Goal: Navigation & Orientation: Find specific page/section

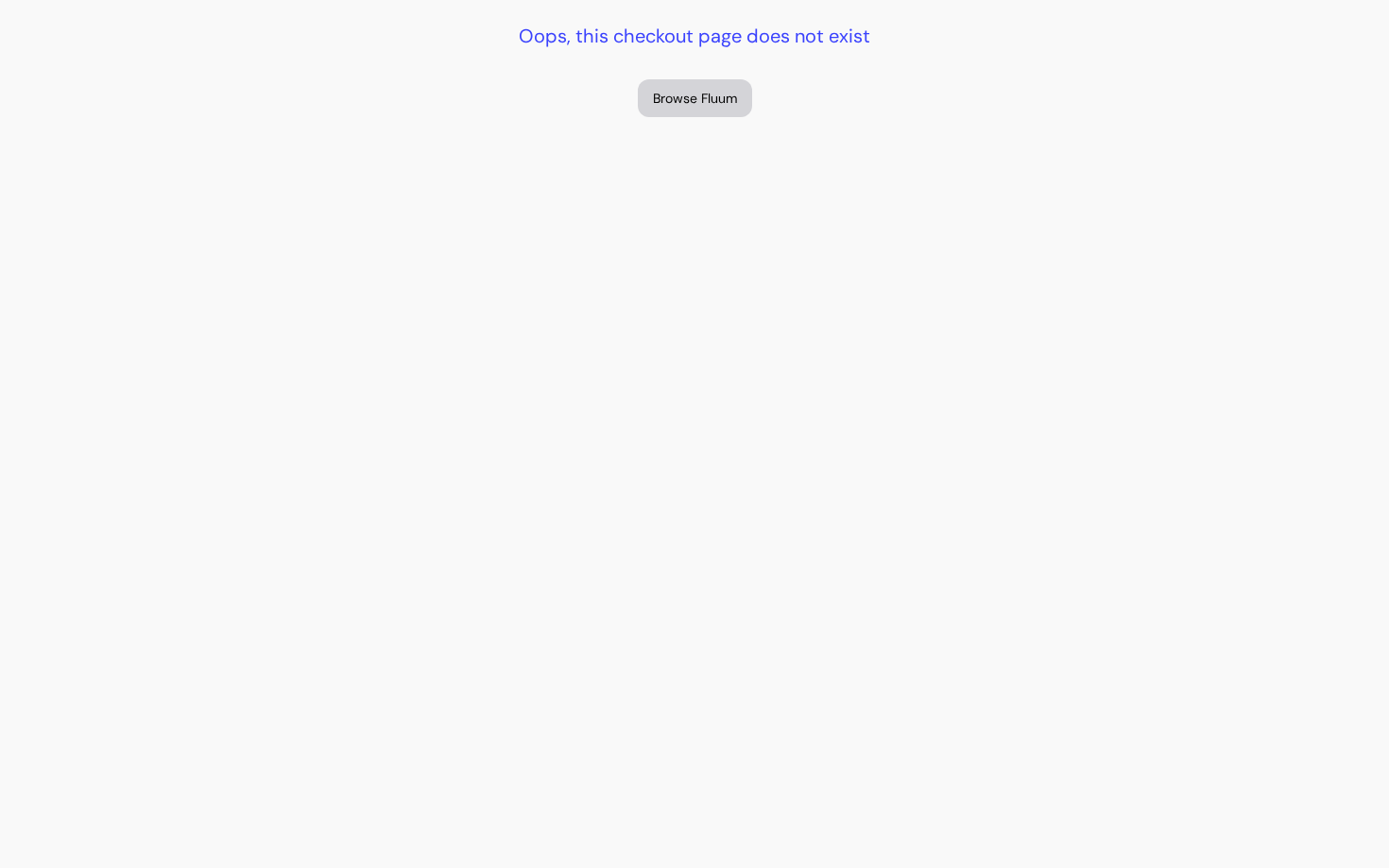
click at [688, 100] on button "Browse Fluum" at bounding box center [695, 97] width 114 height 38
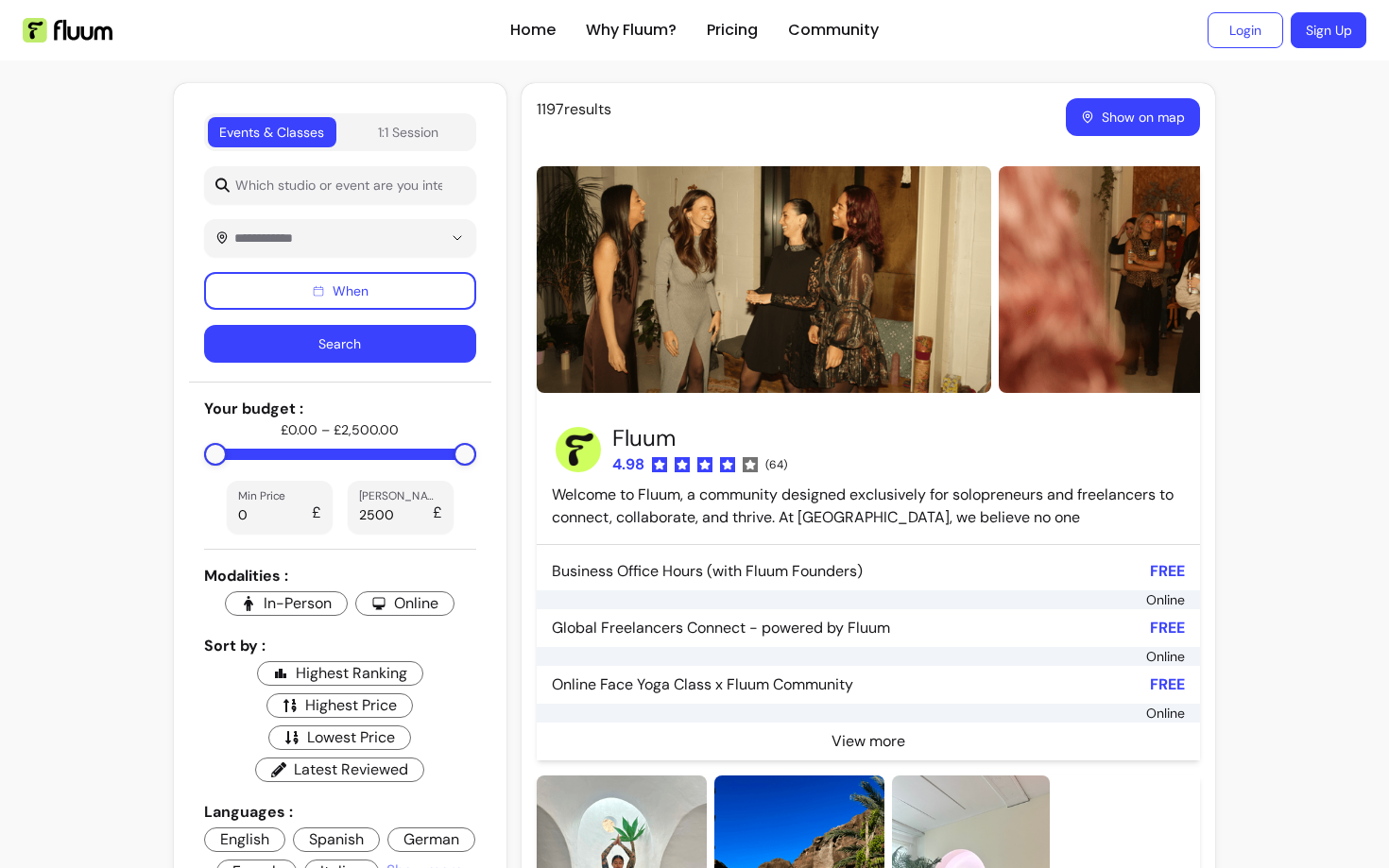
click at [85, 39] on img at bounding box center [67, 29] width 90 height 24
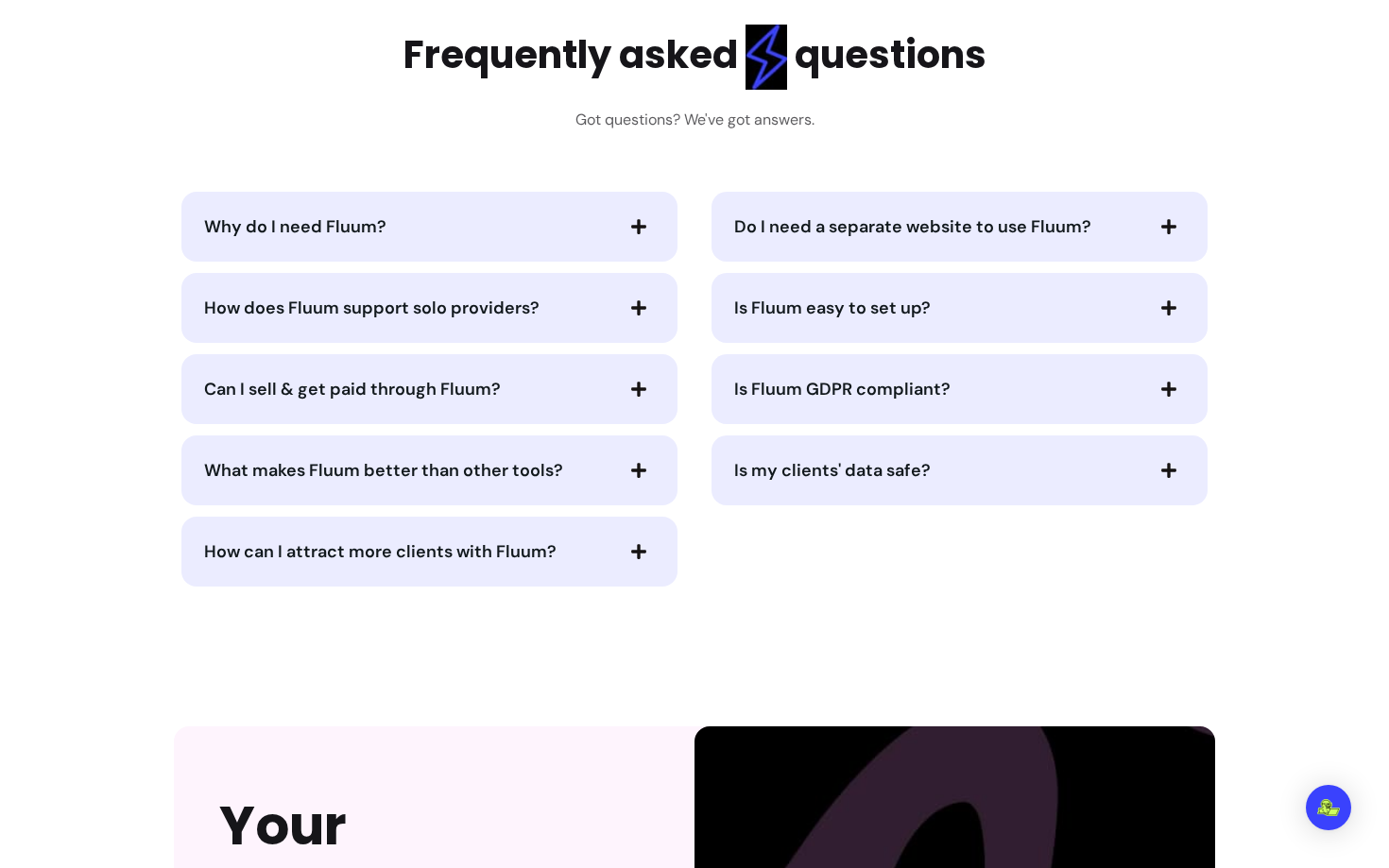
scroll to position [4696, 0]
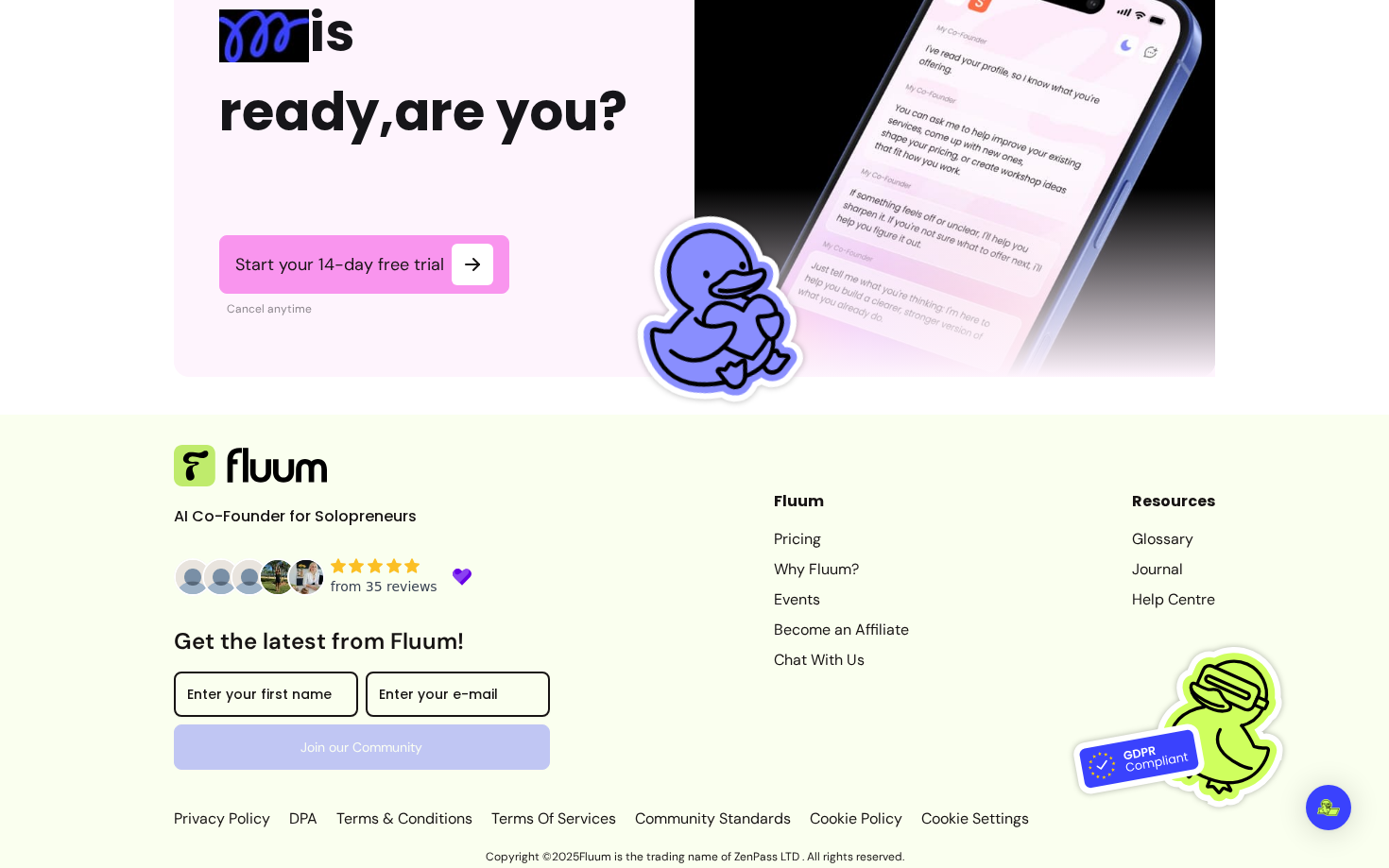
click at [1146, 561] on link "Journal" at bounding box center [1174, 569] width 83 height 22
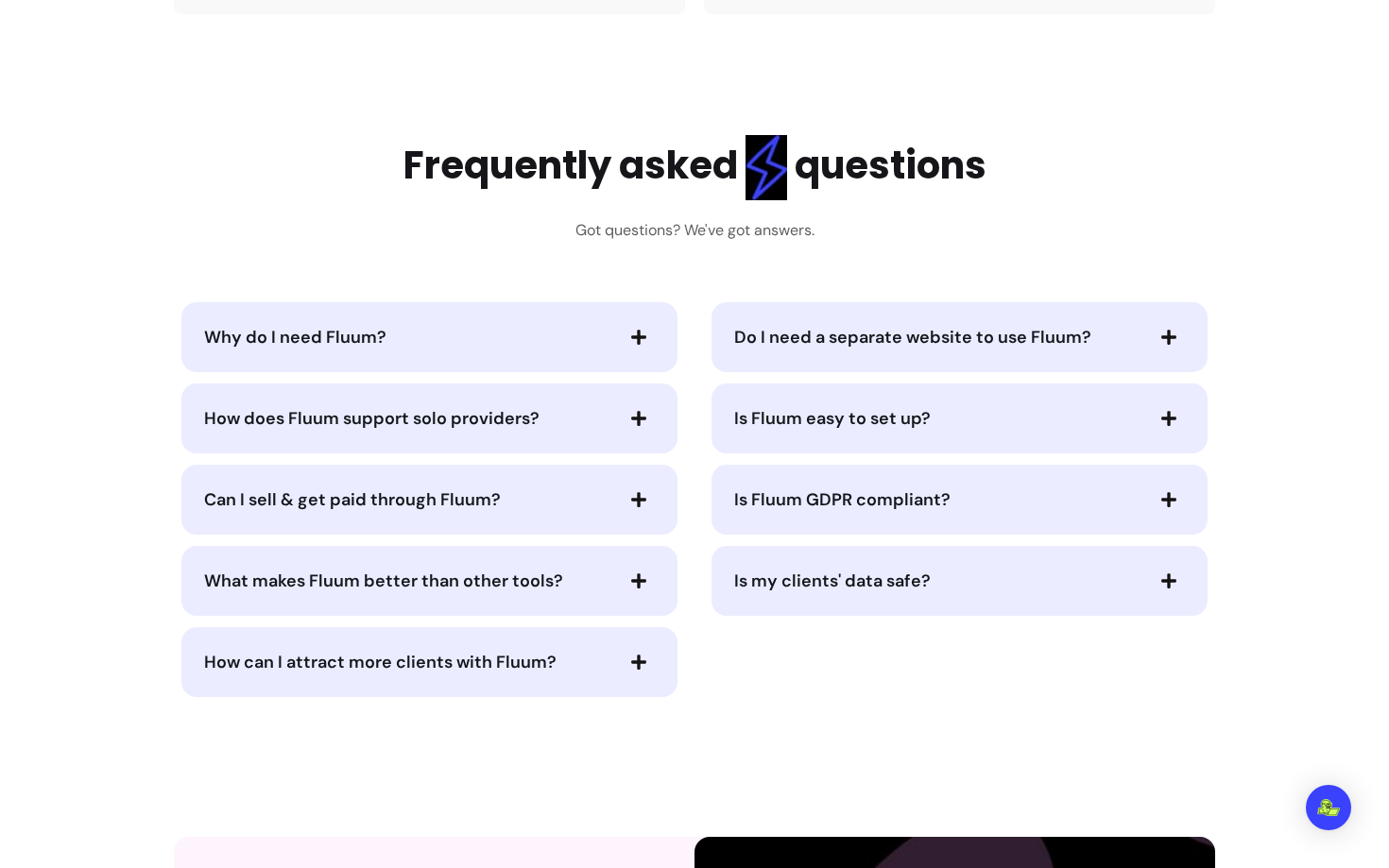
scroll to position [3500, 0]
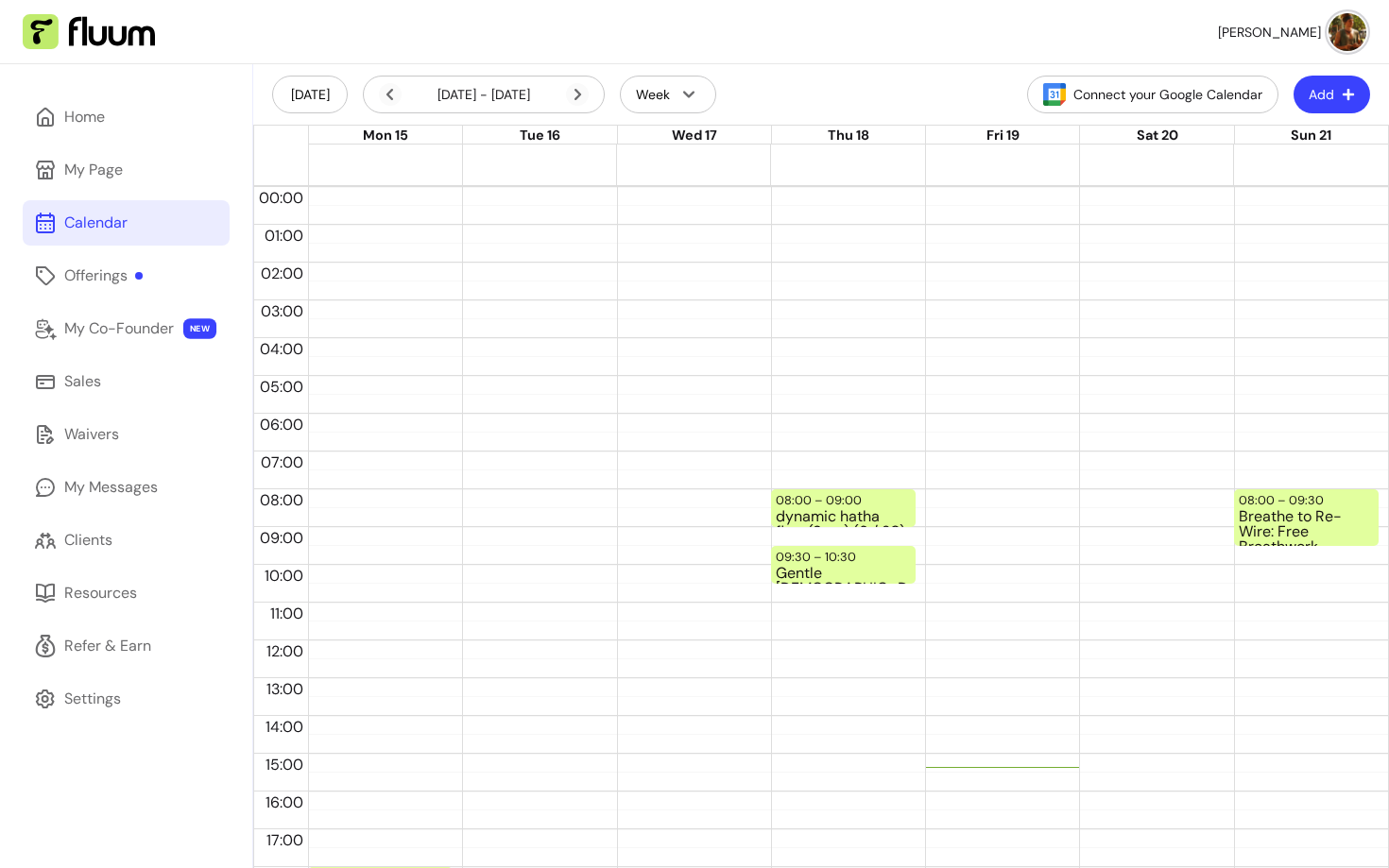
click at [1348, 42] on img at bounding box center [1347, 32] width 38 height 38
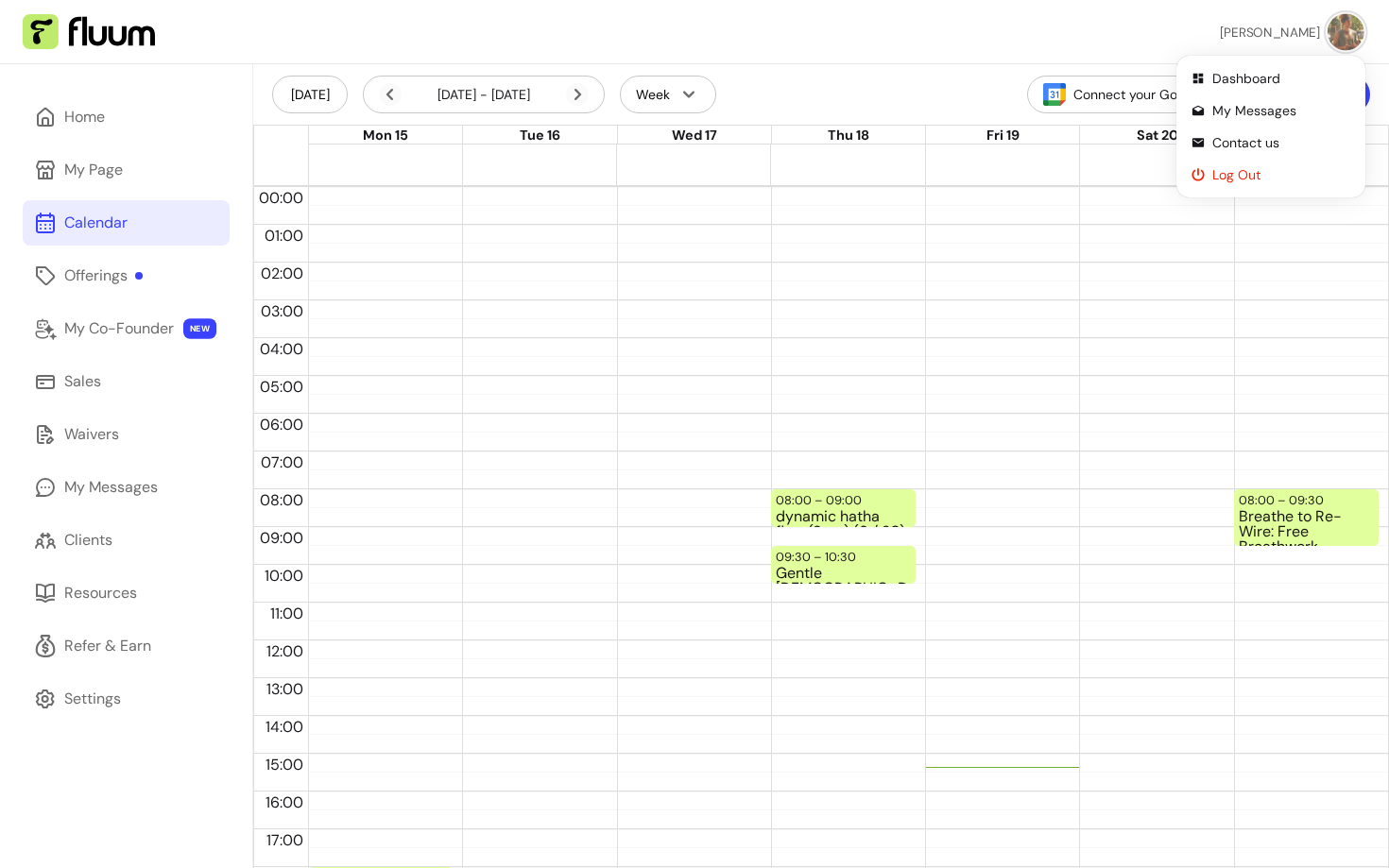
click at [1246, 171] on span "Log Out" at bounding box center [1282, 174] width 138 height 19
